Goal: Transaction & Acquisition: Purchase product/service

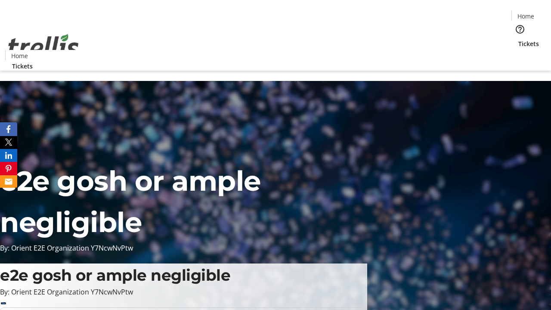
click at [518, 39] on span "Tickets" at bounding box center [528, 43] width 21 height 9
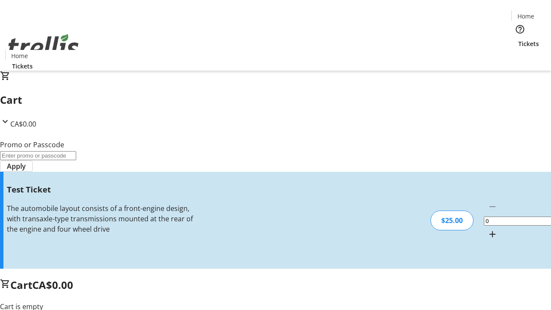
click at [487, 229] on mat-icon "Increment by one" at bounding box center [492, 234] width 10 height 10
type input "1"
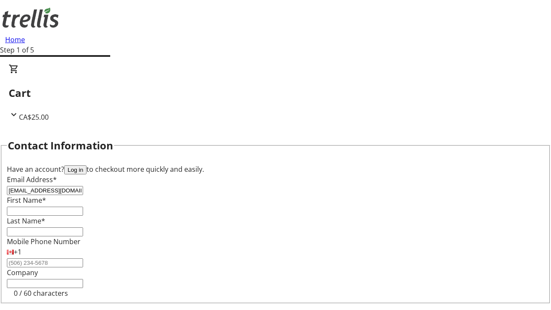
type input "[EMAIL_ADDRESS][DOMAIN_NAME]"
type input "Bianka"
type input "Torphy"
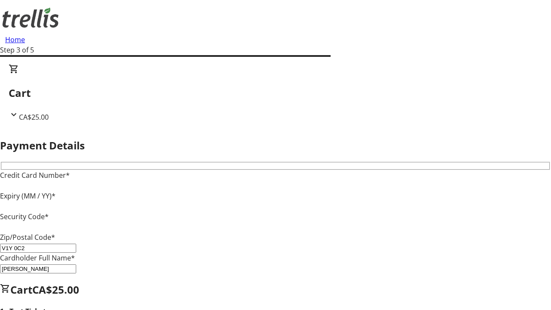
type input "V1Y 0C2"
